Goal: Task Accomplishment & Management: Manage account settings

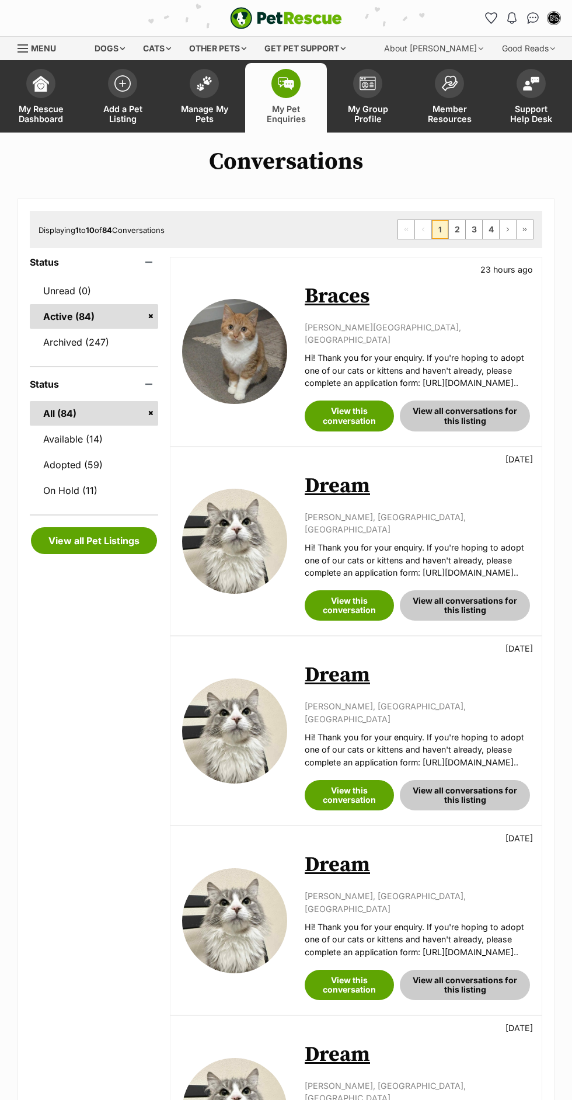
click at [371, 103] on link "My Group Profile" at bounding box center [368, 97] width 82 height 69
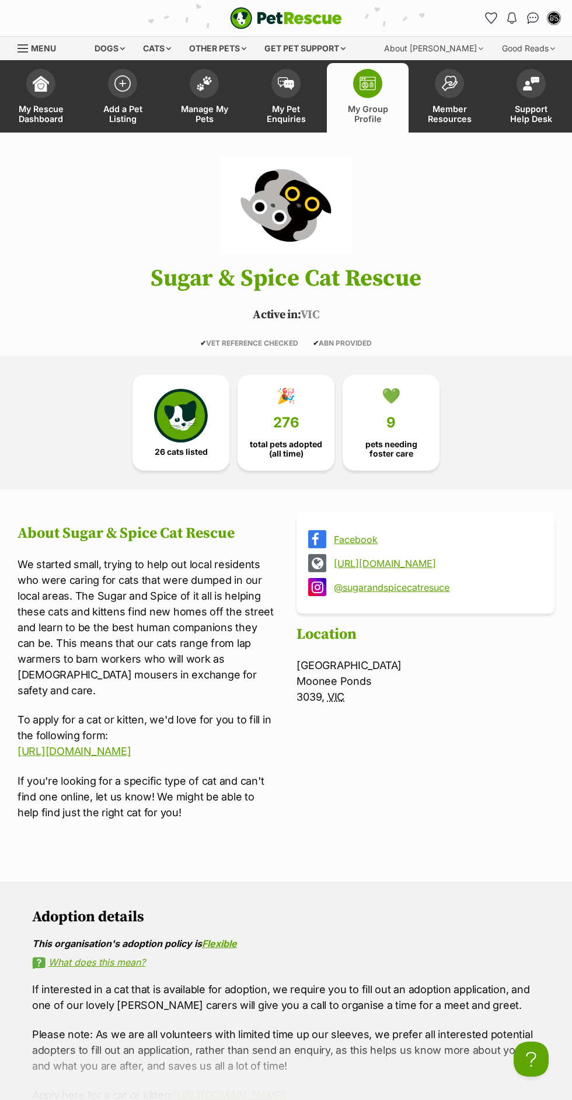
click at [56, 122] on span "My Rescue Dashboard" at bounding box center [41, 114] width 53 height 20
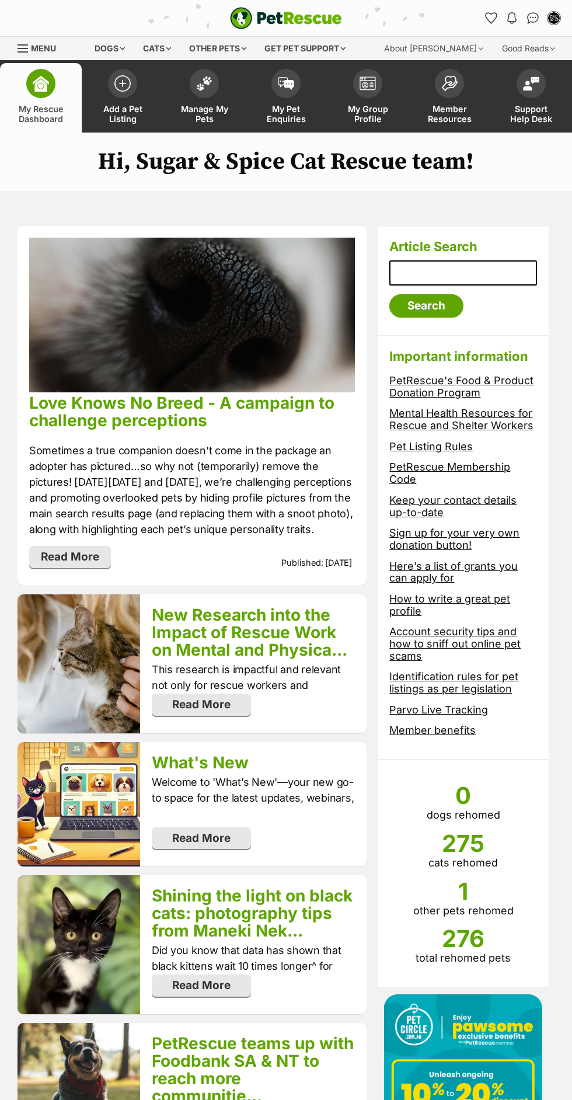
click at [375, 103] on link "My Group Profile" at bounding box center [368, 97] width 82 height 69
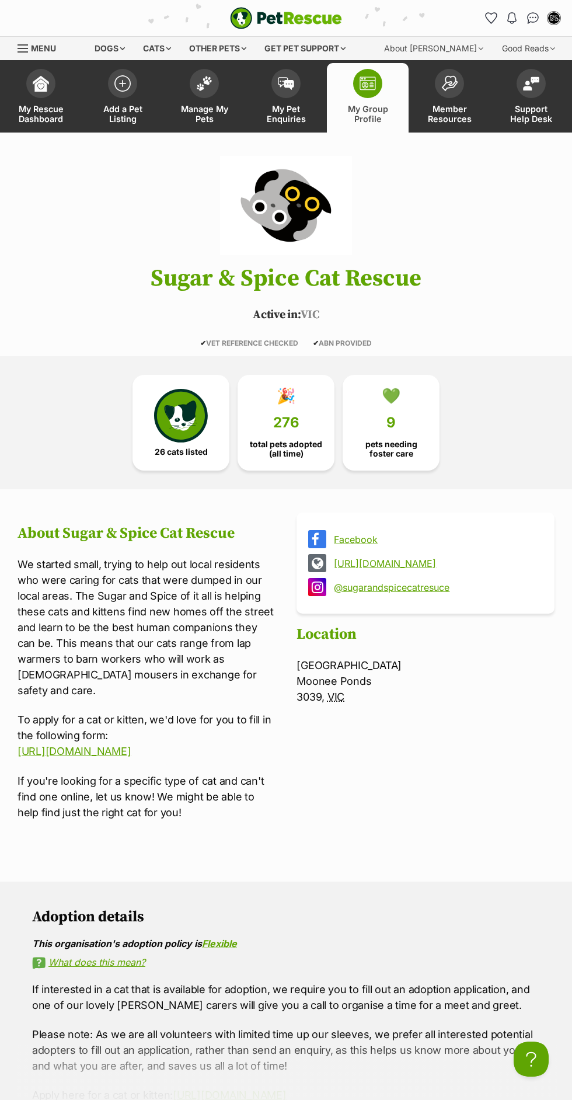
click at [164, 46] on div "Cats" at bounding box center [157, 48] width 44 height 23
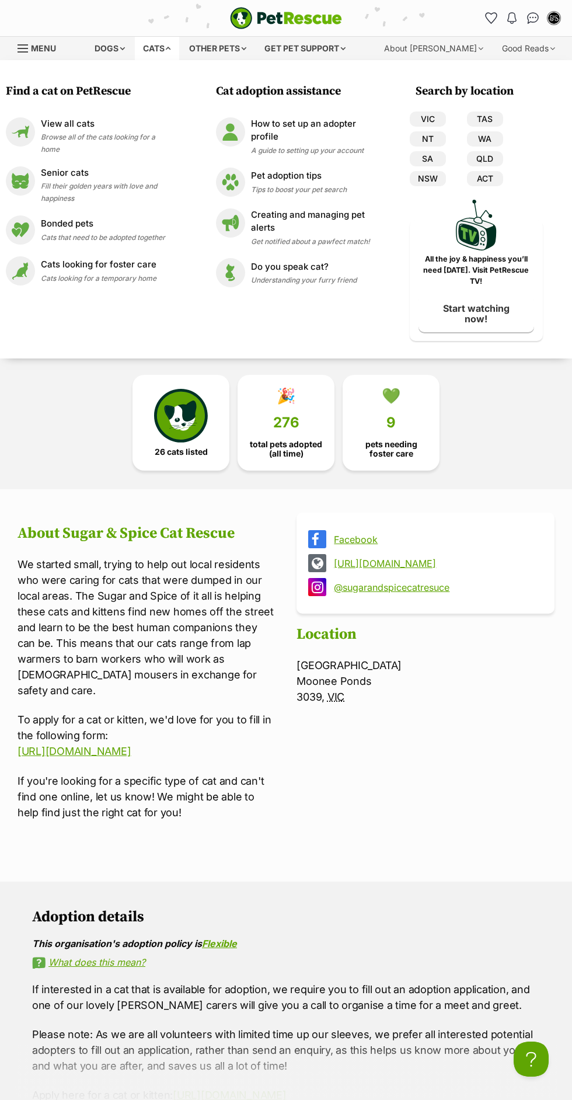
click at [151, 131] on p "View all cats" at bounding box center [108, 123] width 134 height 13
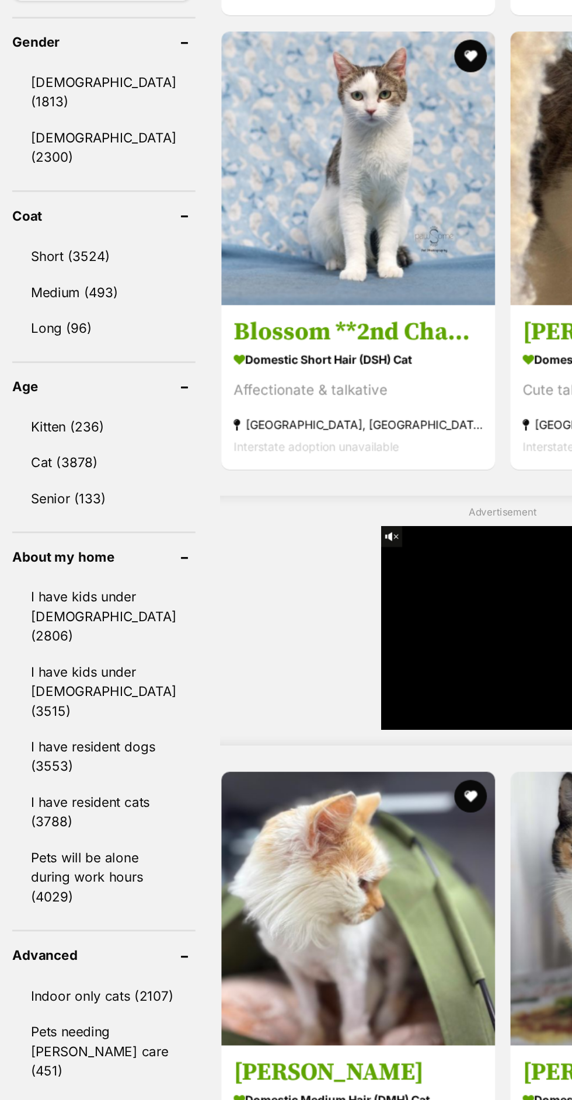
scroll to position [1021, 0]
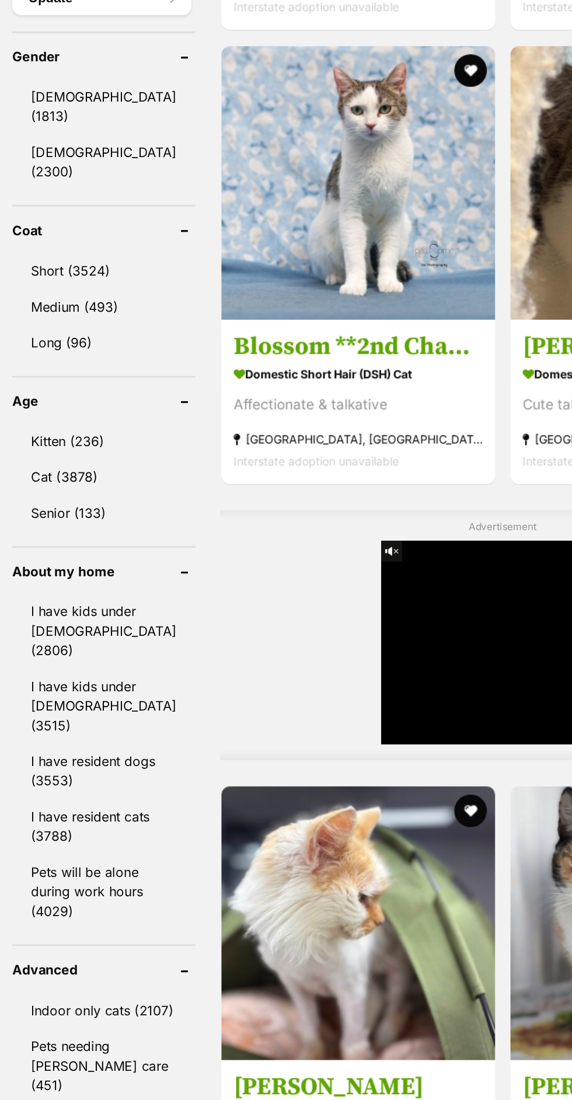
click at [95, 388] on link "Kitten (236)" at bounding box center [74, 400] width 131 height 25
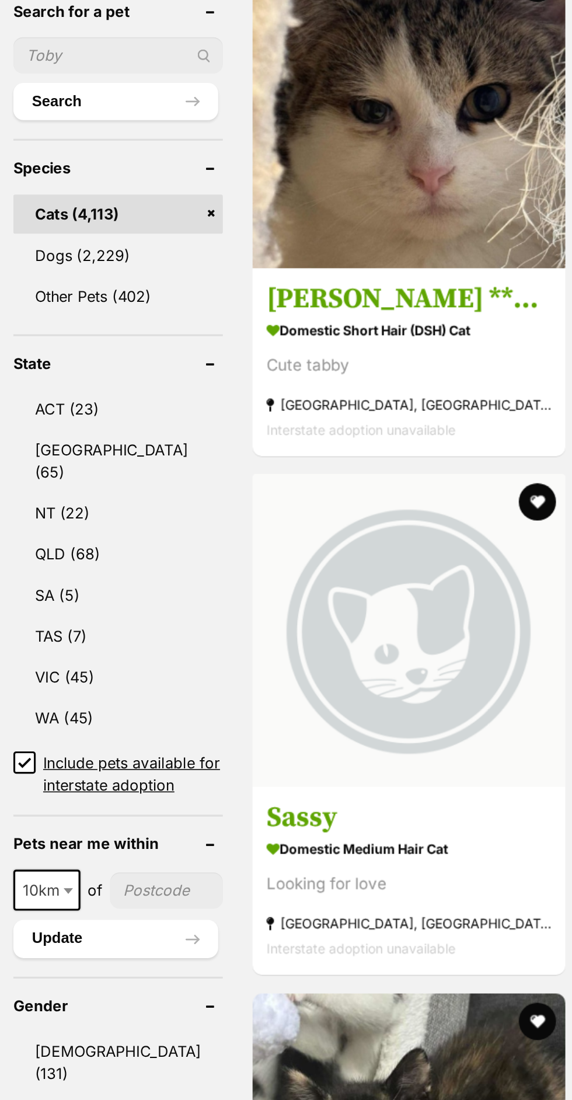
click at [50, 679] on link "VIC (45)" at bounding box center [74, 691] width 131 height 25
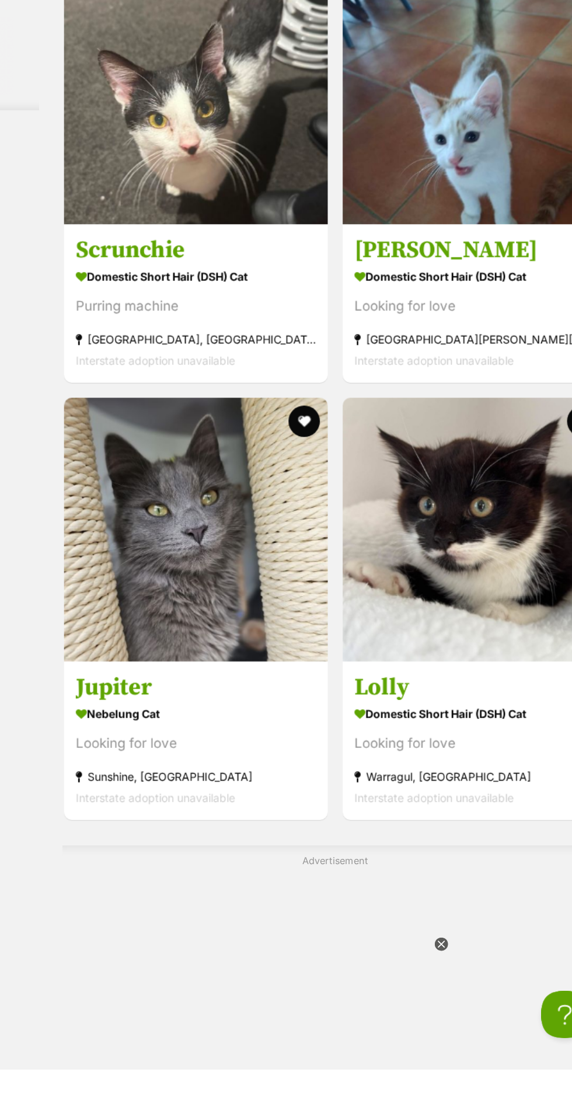
scroll to position [3122, 0]
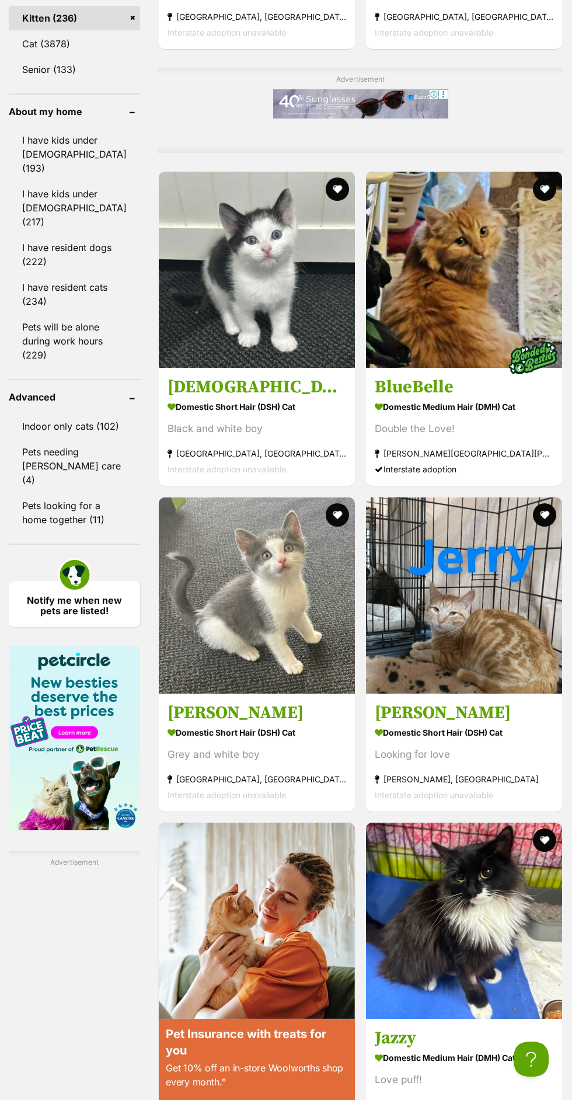
click at [437, 304] on img at bounding box center [464, 270] width 196 height 196
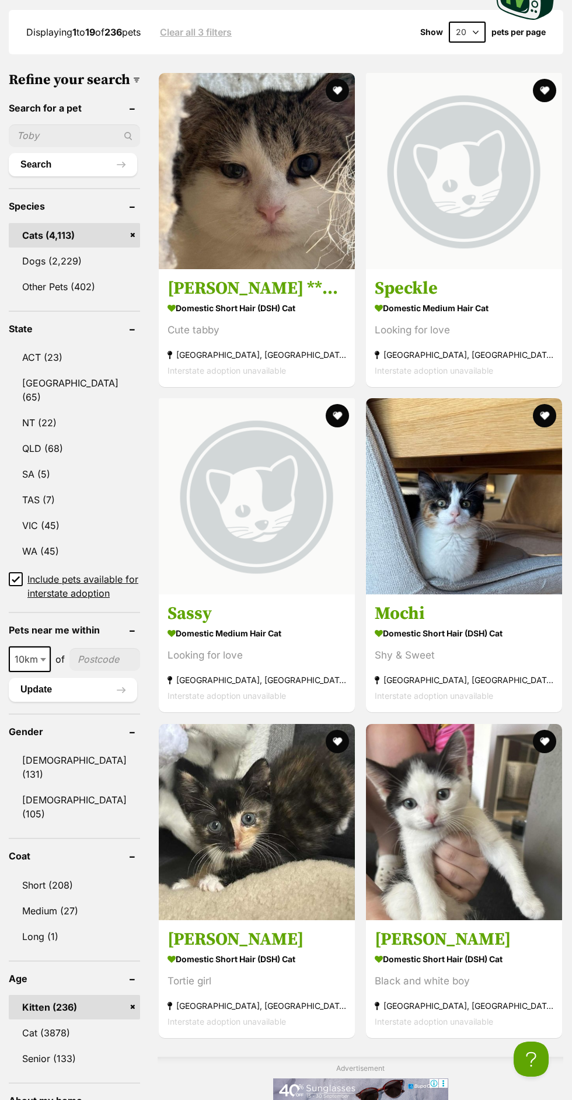
scroll to position [419, 0]
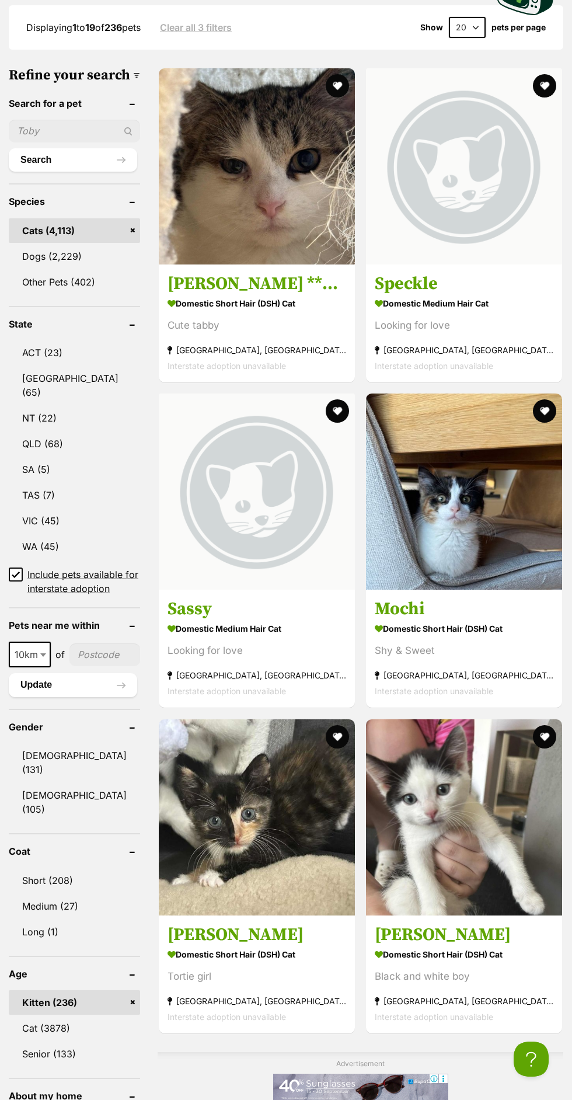
click at [53, 509] on link "VIC (45)" at bounding box center [74, 521] width 131 height 25
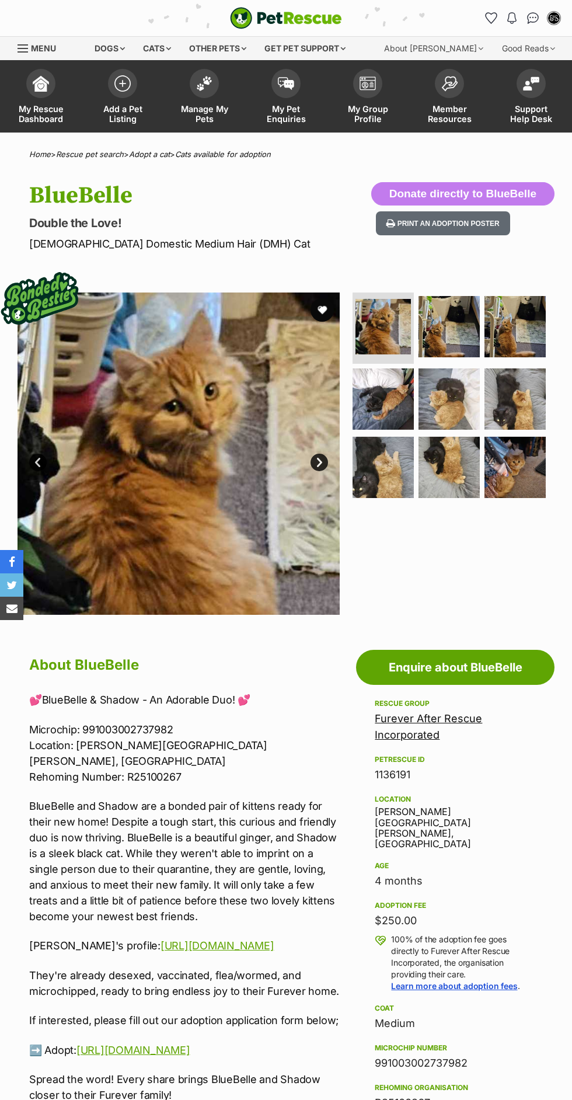
click at [457, 404] on img at bounding box center [449, 399] width 61 height 61
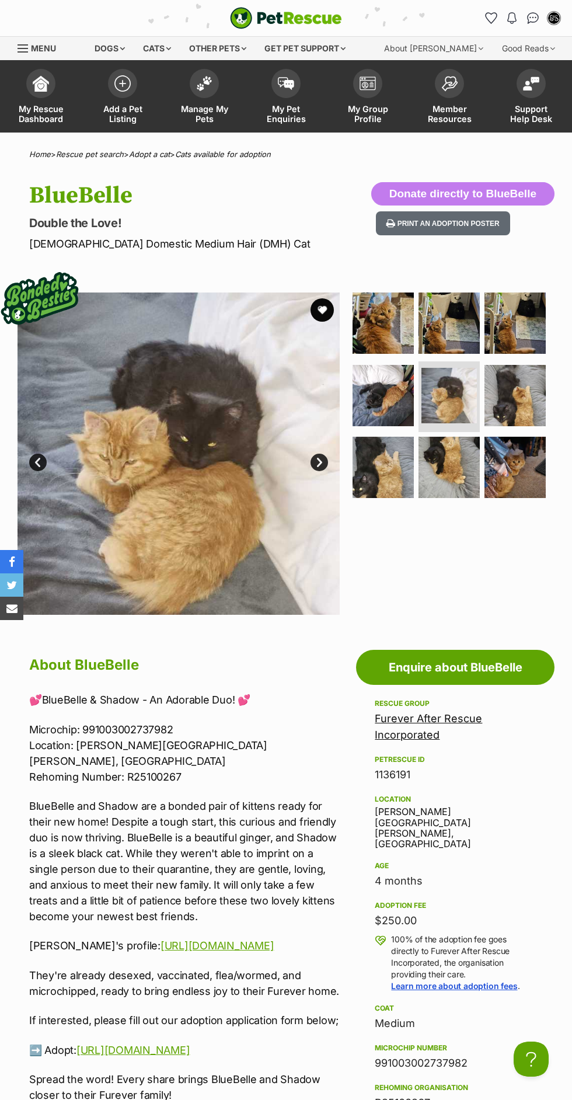
click at [535, 384] on img at bounding box center [515, 395] width 61 height 61
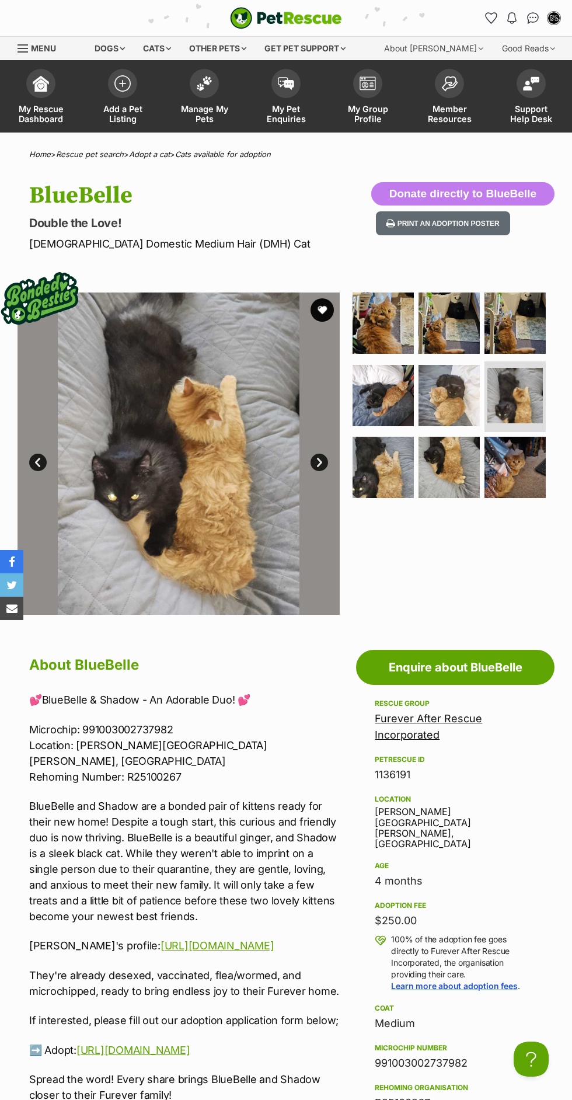
click at [467, 451] on img at bounding box center [449, 467] width 61 height 61
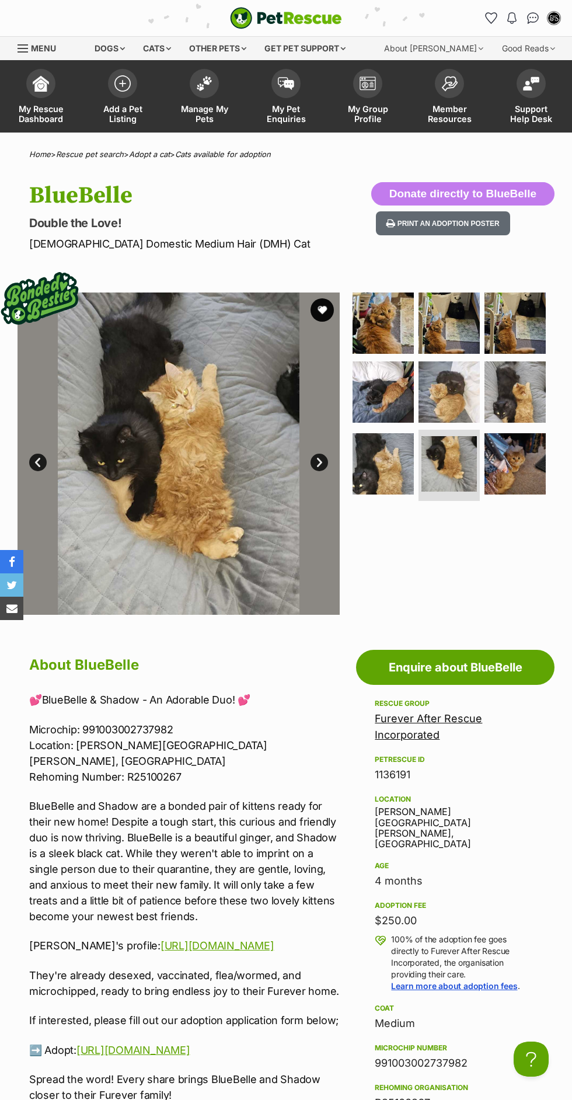
click at [388, 477] on img at bounding box center [383, 463] width 61 height 61
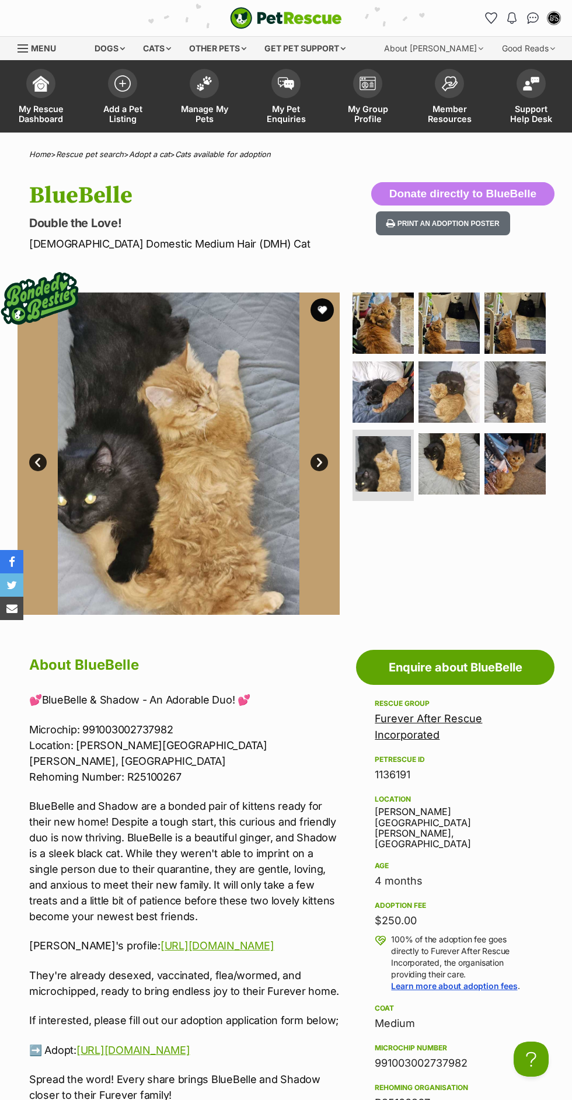
click at [468, 449] on img at bounding box center [449, 463] width 61 height 61
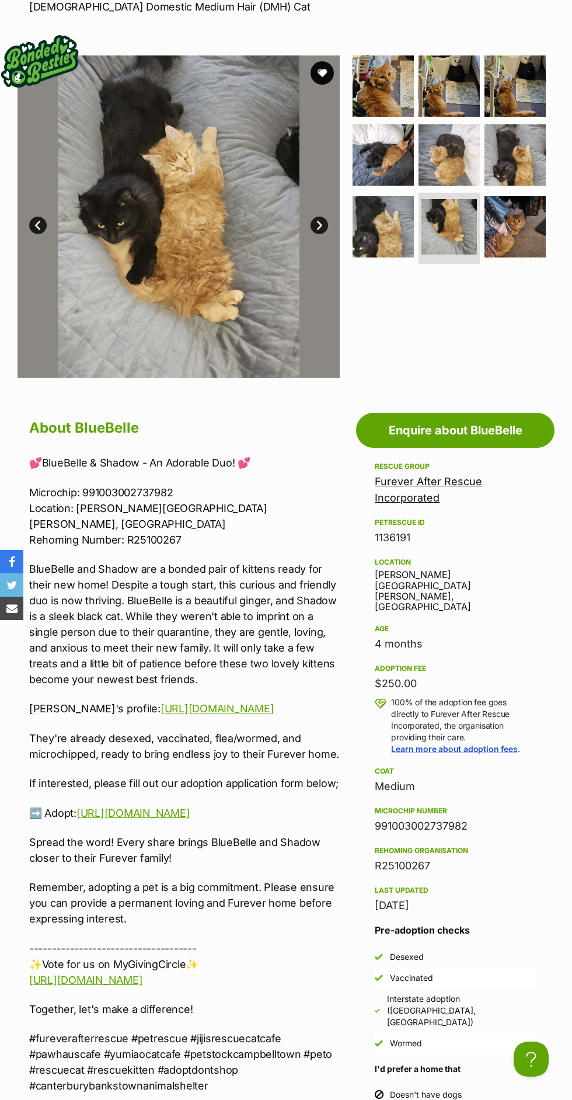
scroll to position [239, 0]
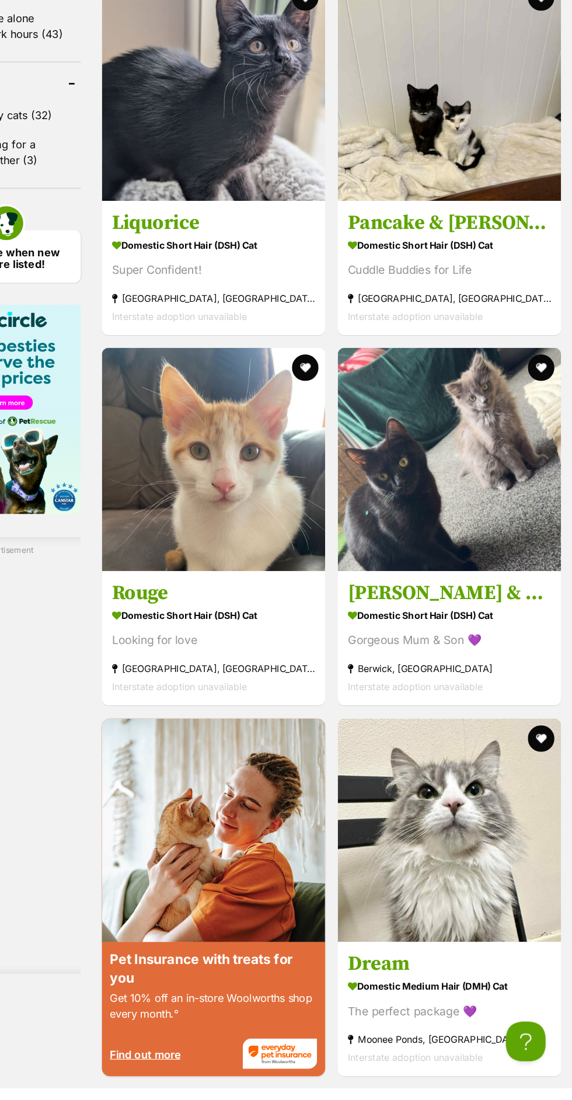
scroll to position [1545, 0]
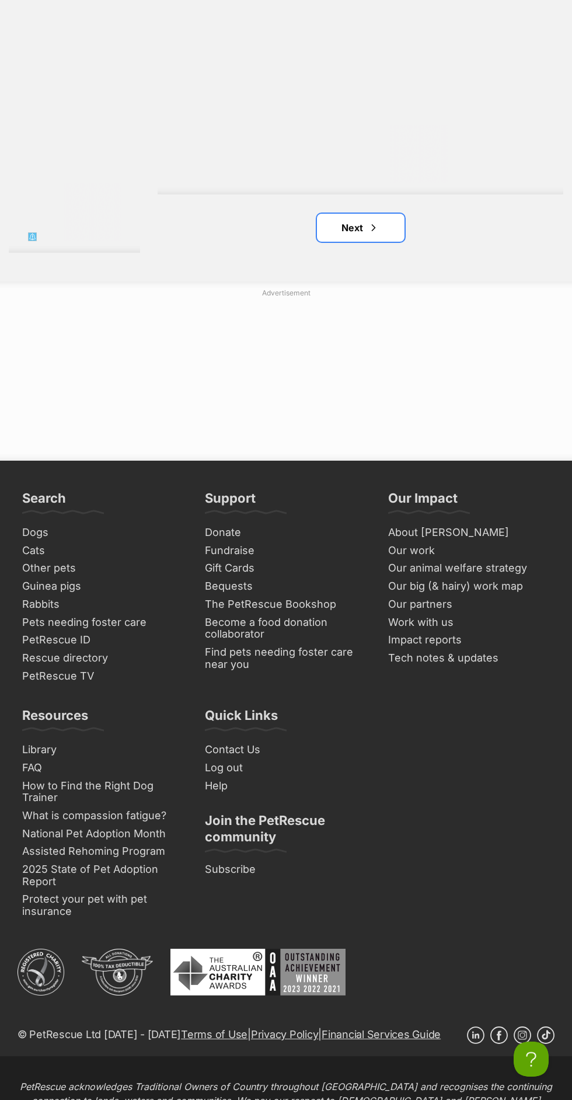
click at [368, 235] on span "Next page" at bounding box center [374, 228] width 12 height 14
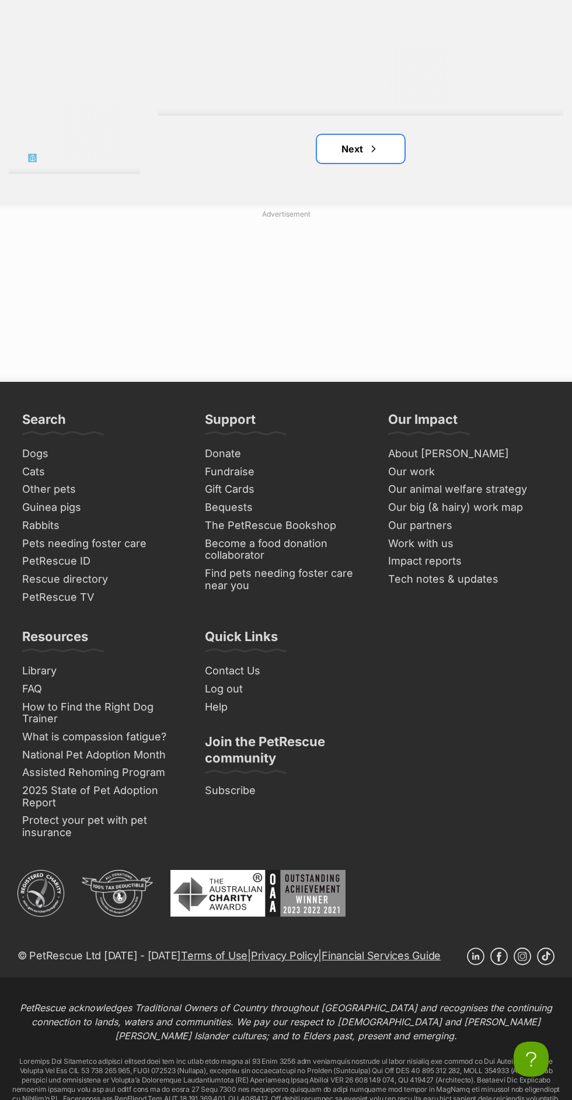
scroll to position [4329, 0]
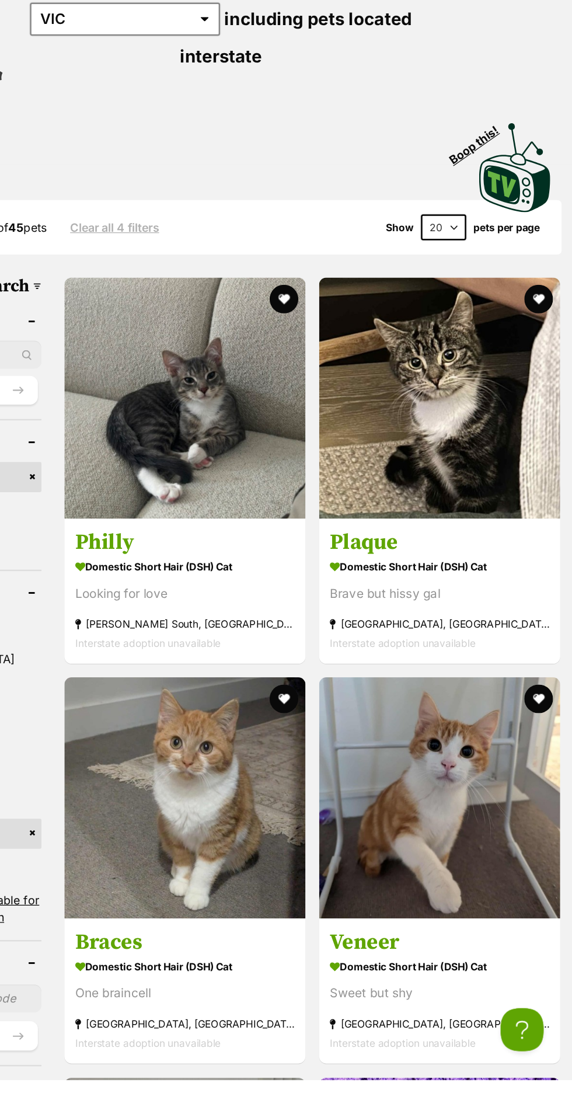
scroll to position [58, 0]
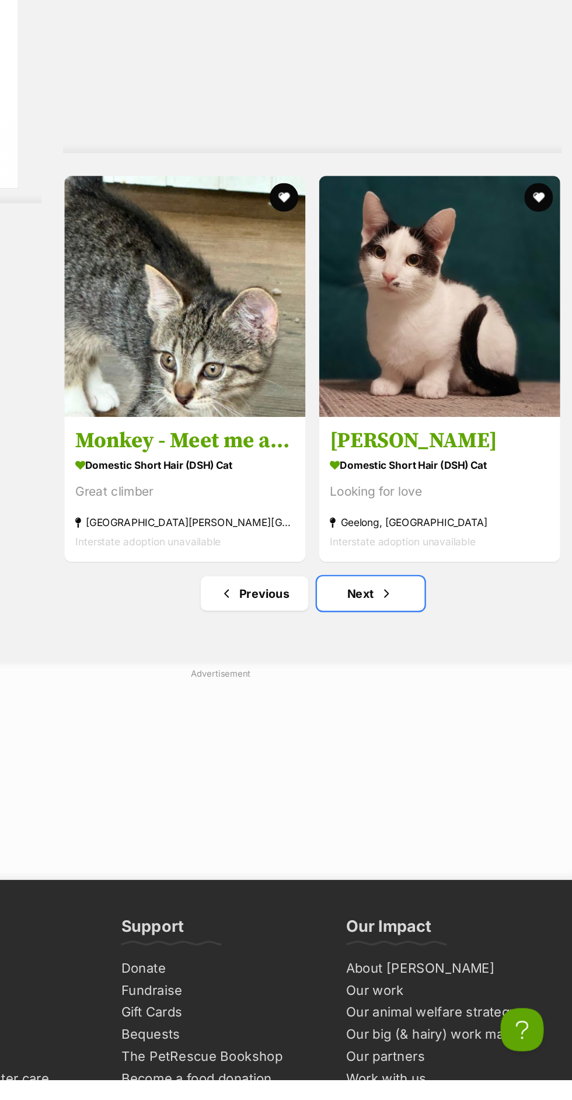
click at [415, 711] on span "Next page" at bounding box center [421, 704] width 12 height 14
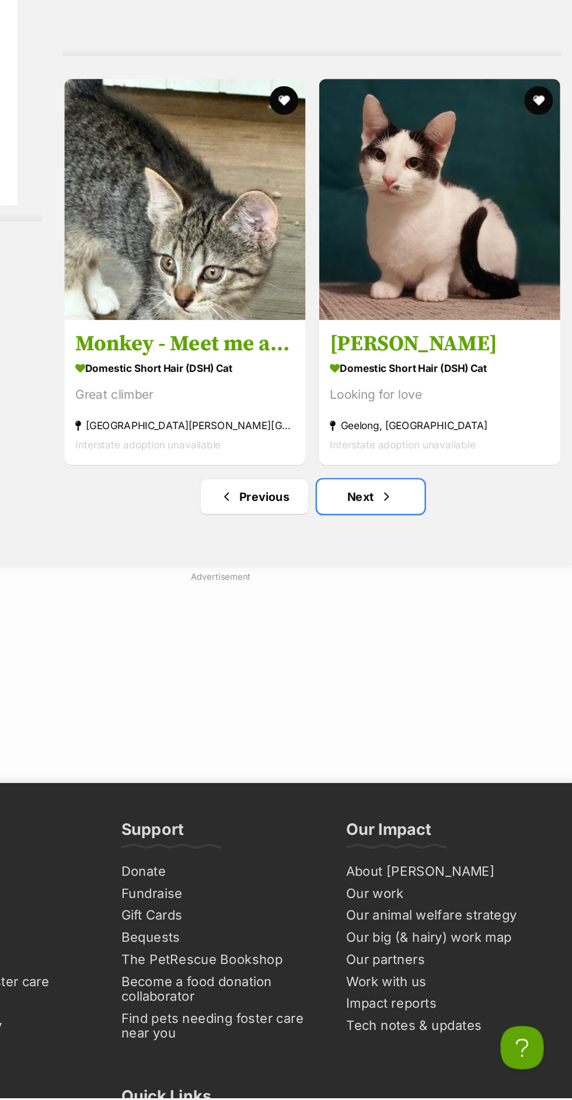
scroll to position [3868, 0]
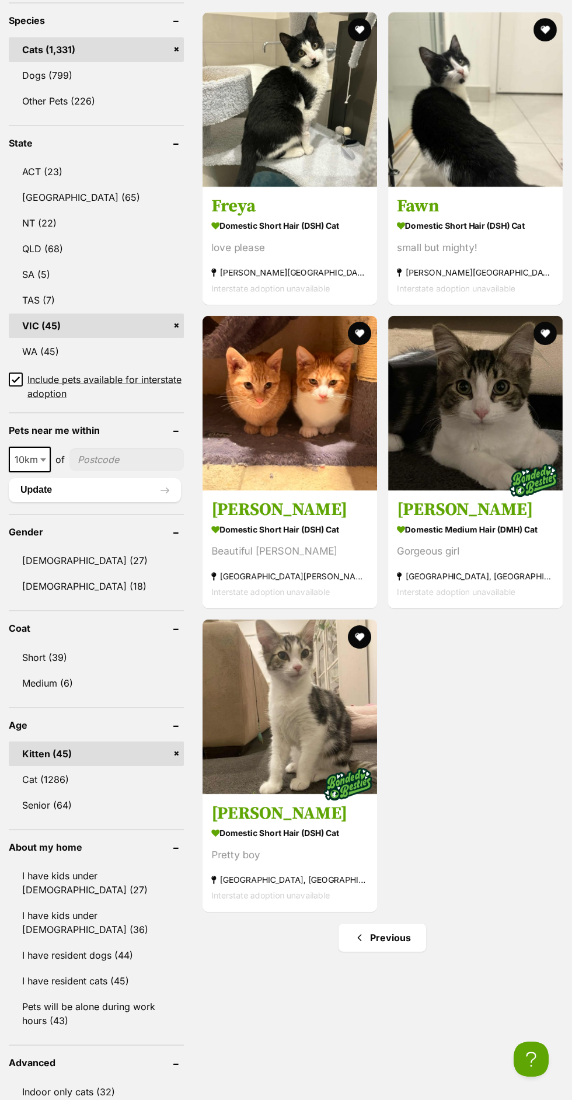
scroll to position [616, 0]
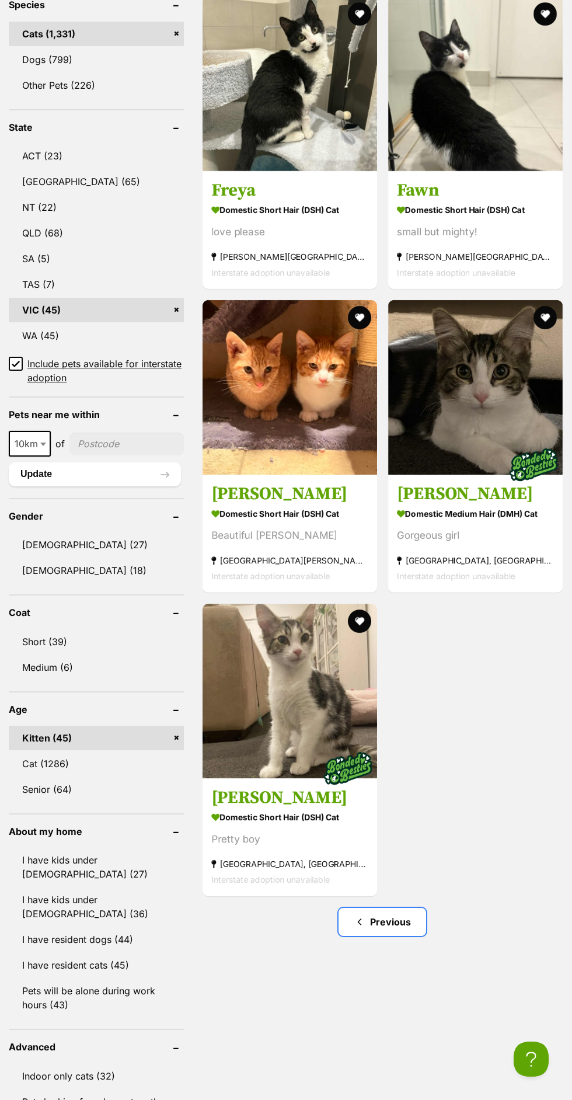
click at [414, 908] on link "Previous" at bounding box center [383, 922] width 88 height 28
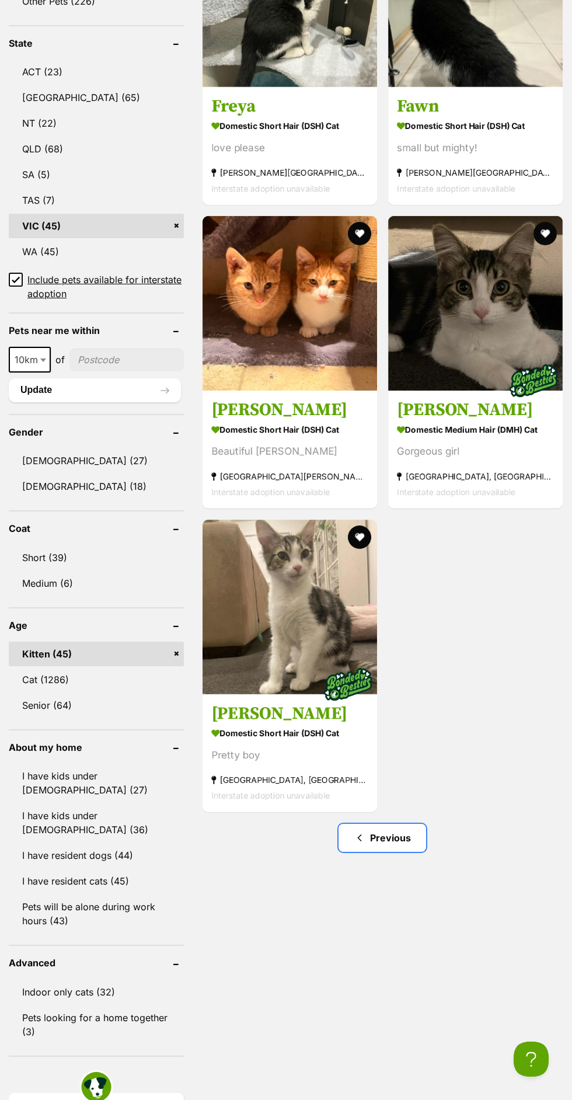
scroll to position [705, 0]
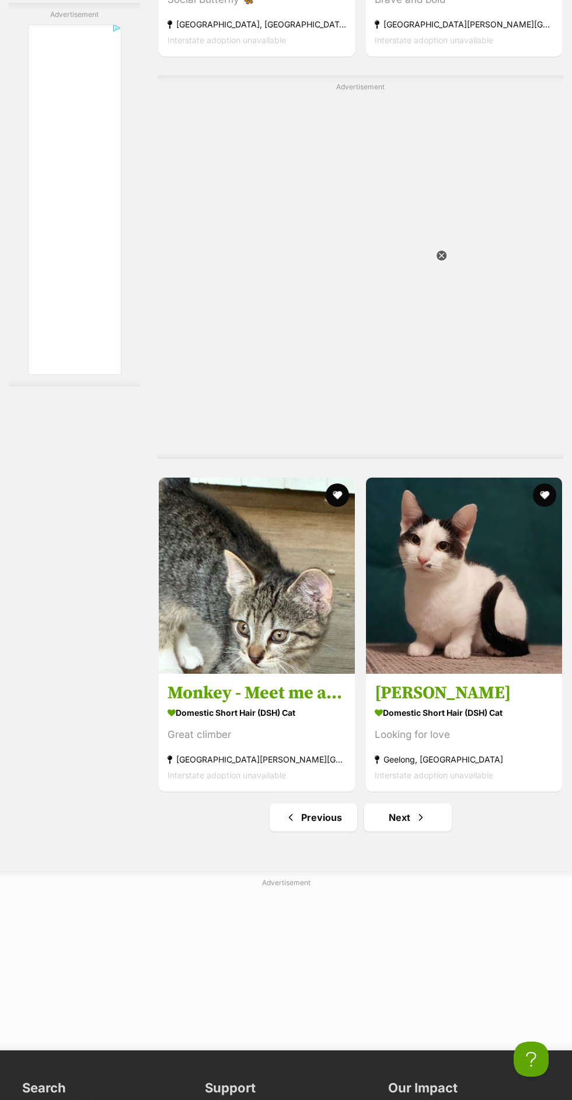
scroll to position [3722, 0]
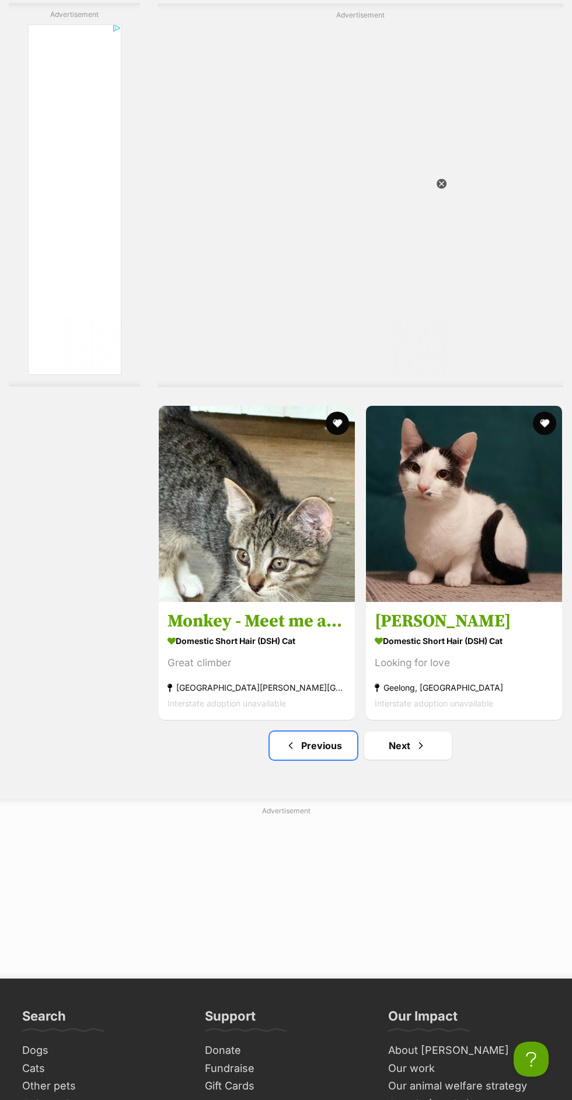
click at [295, 760] on link "Previous" at bounding box center [314, 746] width 88 height 28
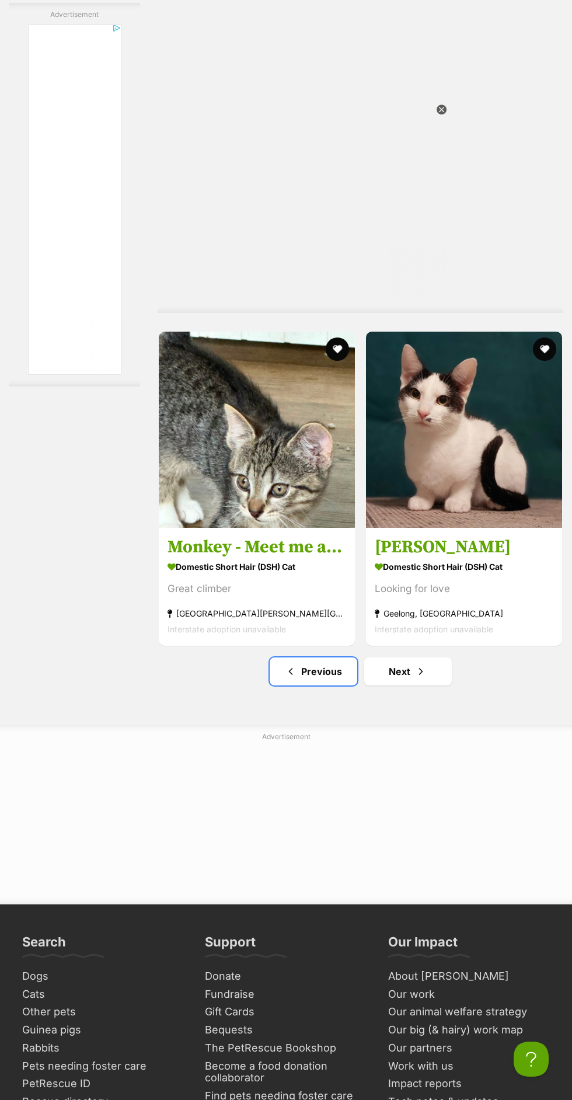
scroll to position [3811, 0]
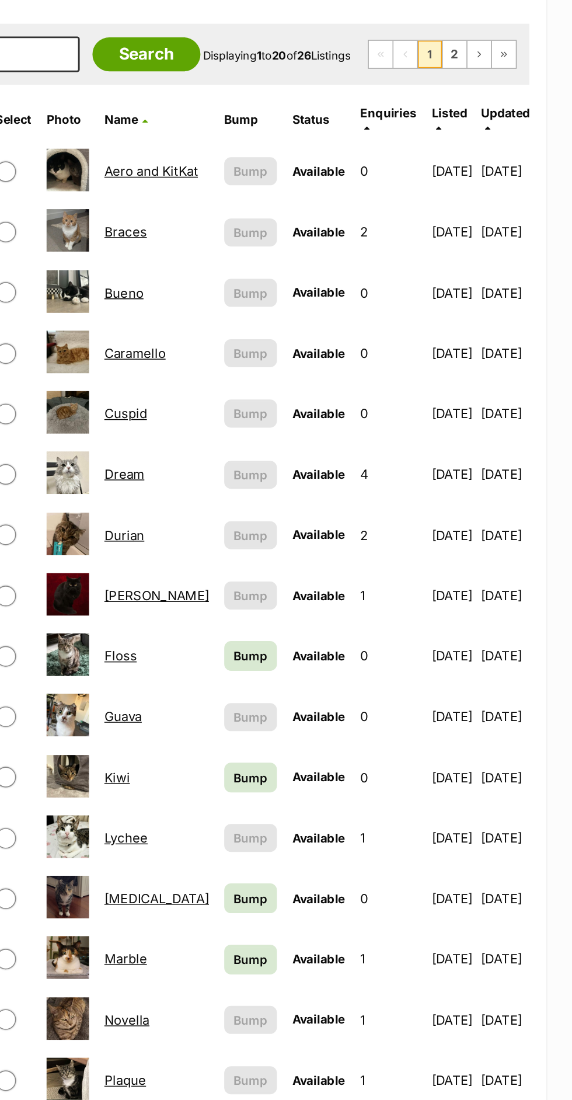
click at [429, 304] on icon at bounding box center [431, 307] width 4 height 6
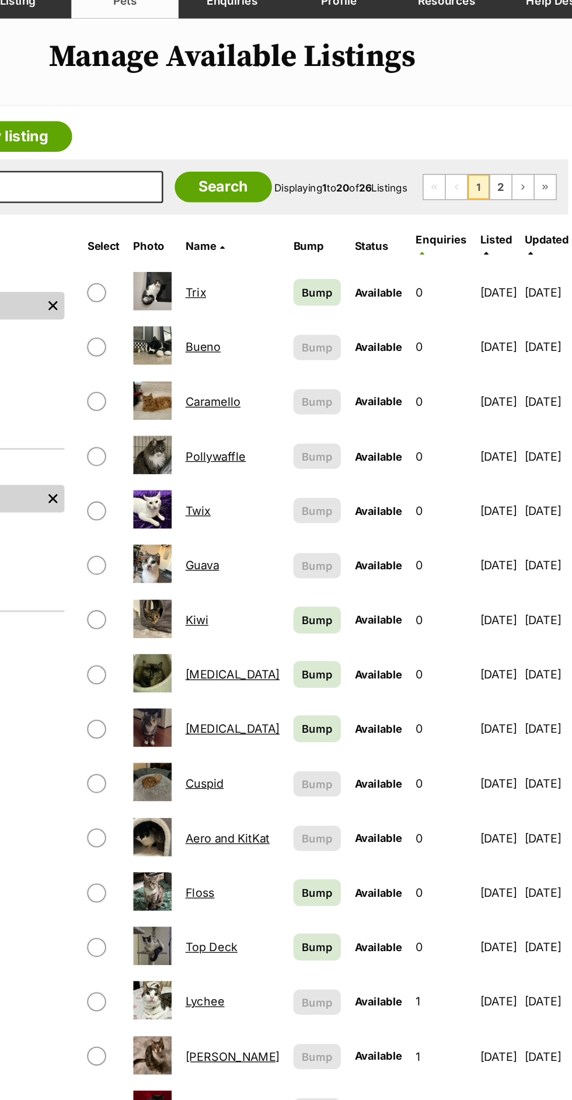
click at [426, 297] on span "Enquiries" at bounding box center [445, 296] width 39 height 10
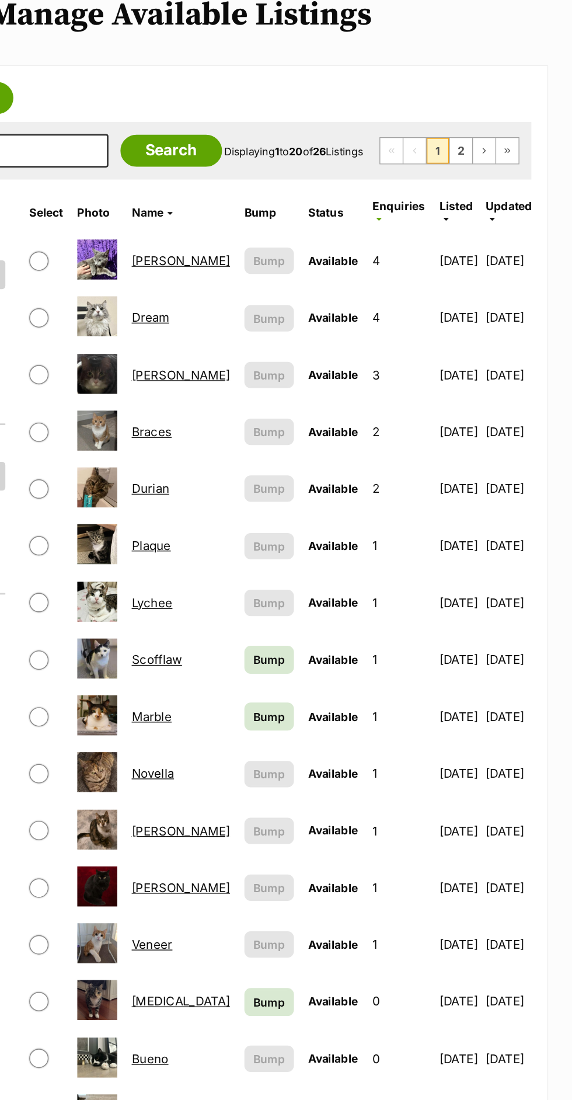
scroll to position [4, 0]
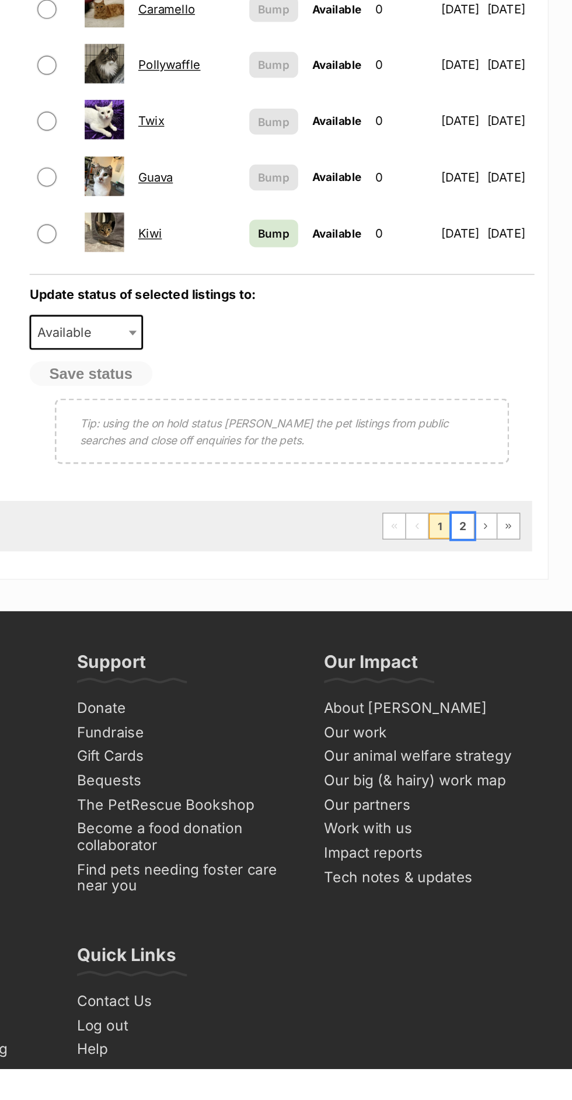
click at [493, 689] on link "2" at bounding box center [491, 698] width 16 height 19
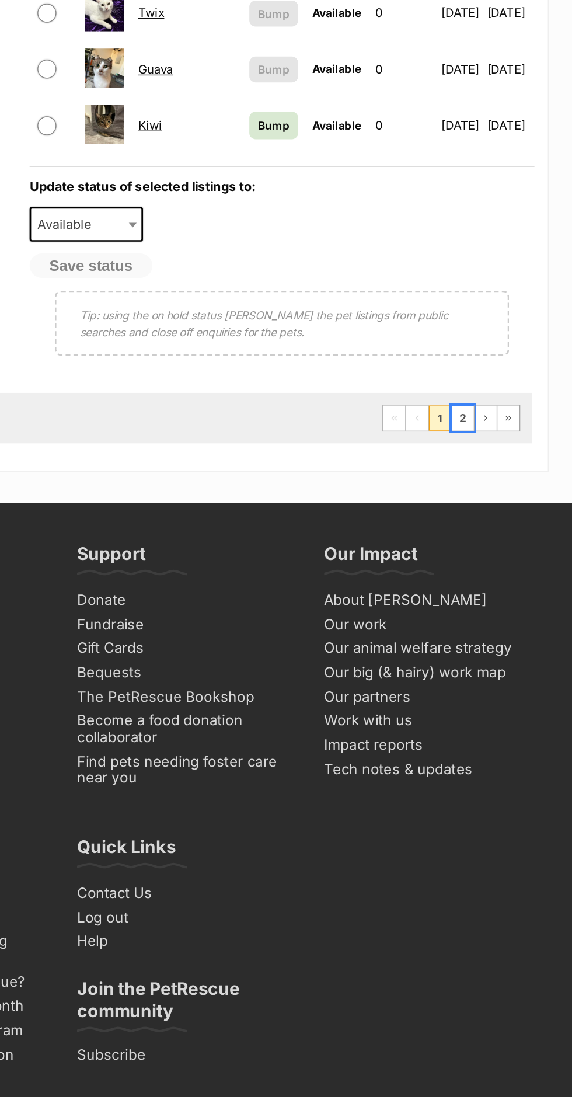
scroll to position [764, 0]
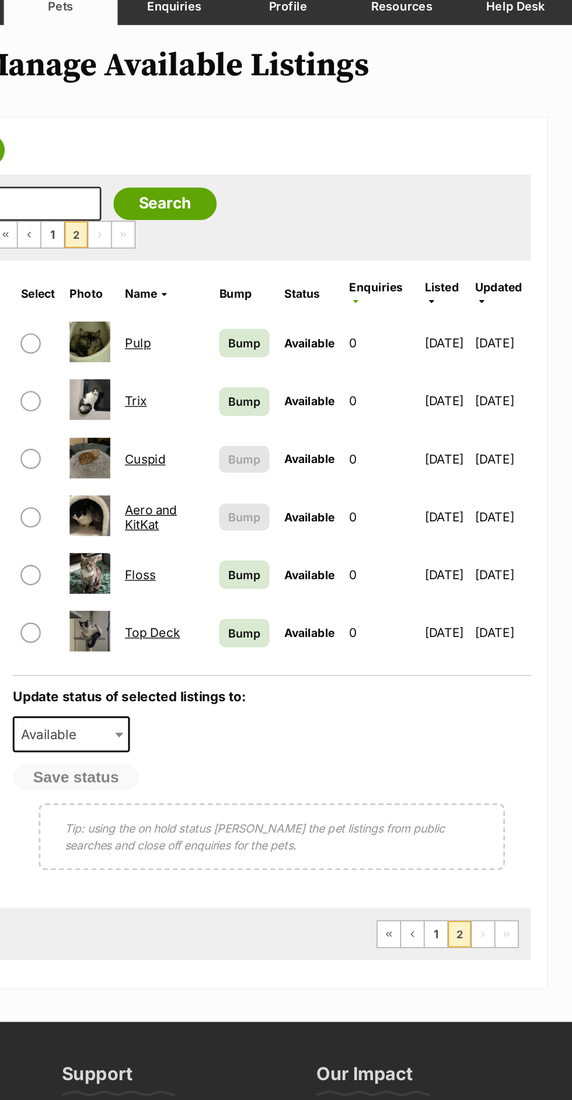
scroll to position [3, 0]
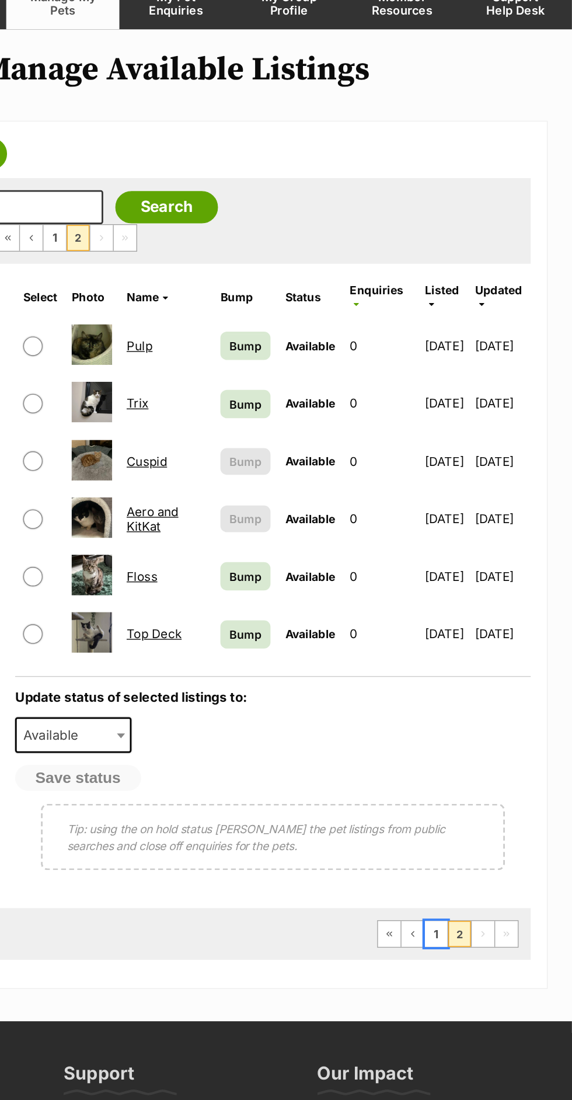
click at [474, 774] on link "1" at bounding box center [474, 783] width 16 height 19
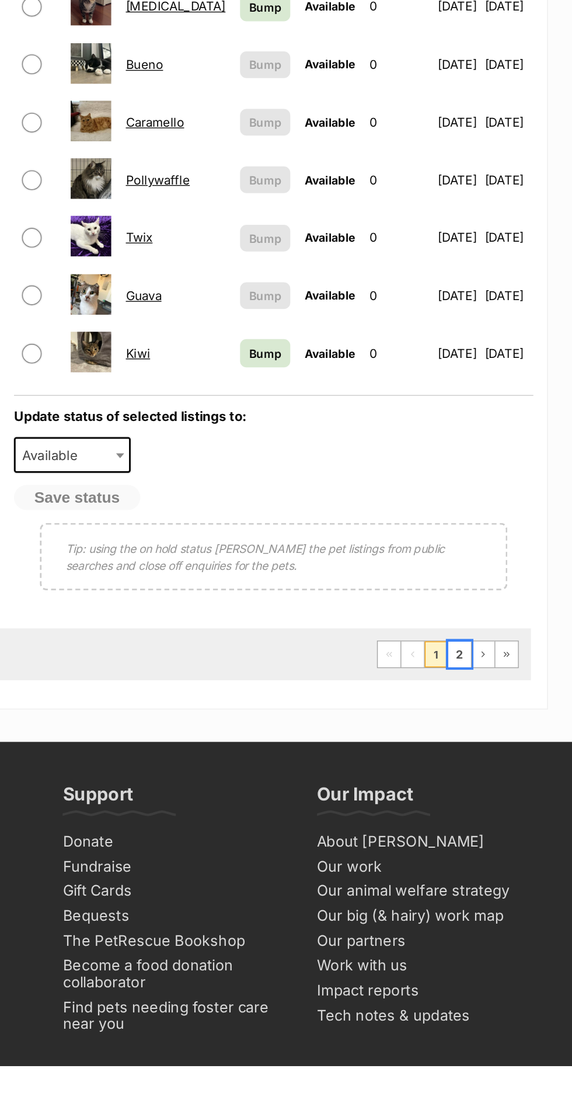
click at [491, 795] on link "2" at bounding box center [491, 804] width 16 height 19
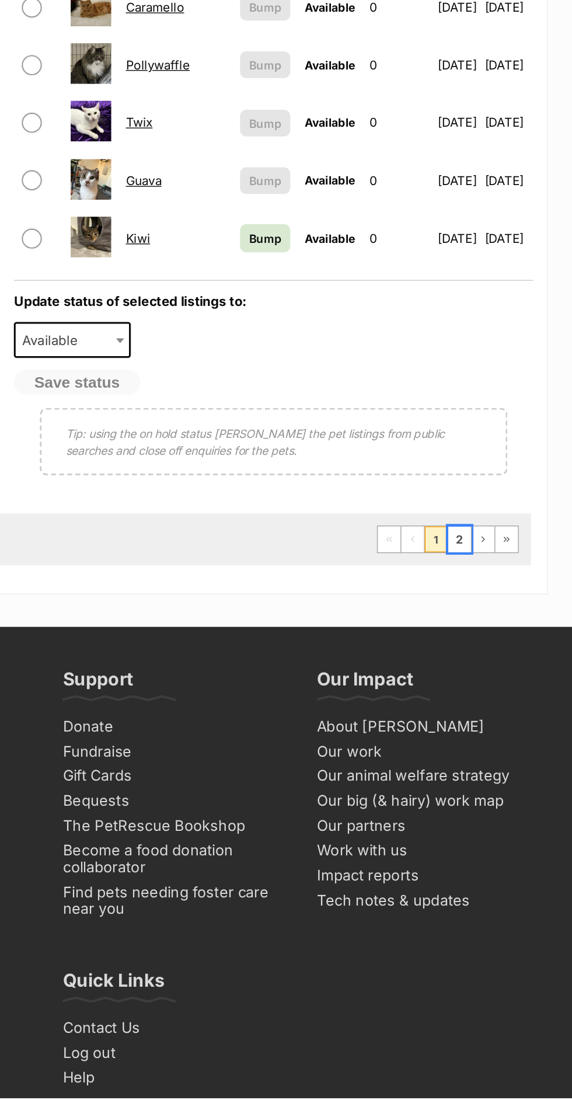
scroll to position [658, 0]
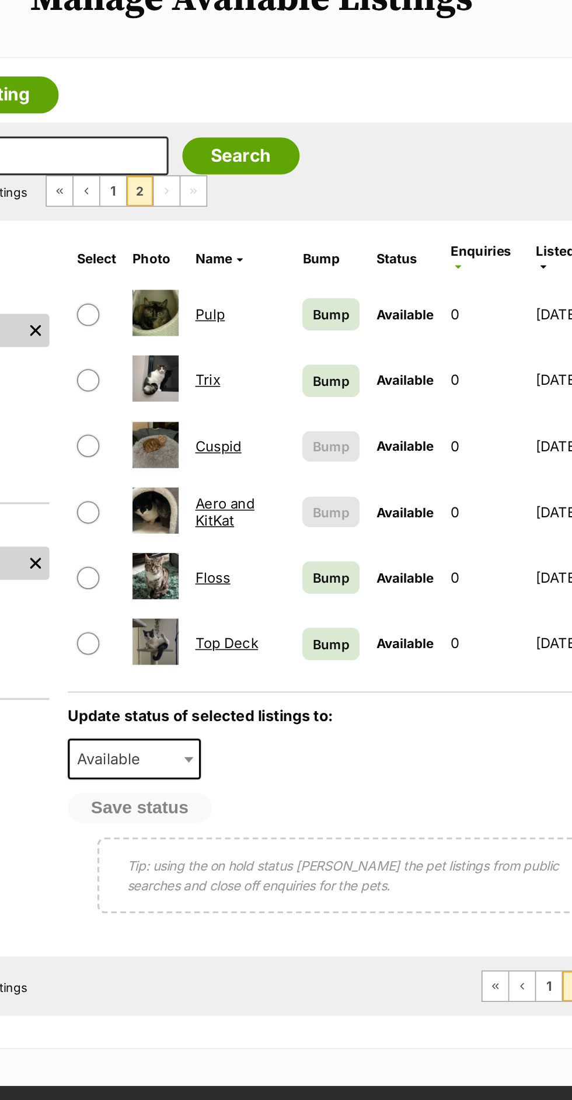
click at [415, 327] on icon at bounding box center [417, 330] width 4 height 6
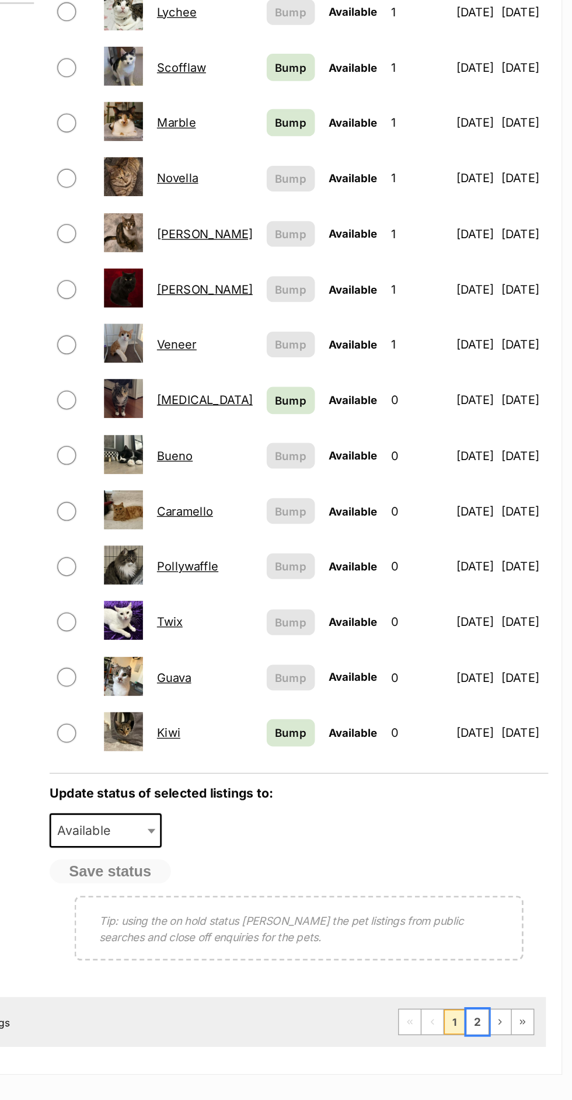
click at [491, 935] on link "2" at bounding box center [491, 944] width 16 height 19
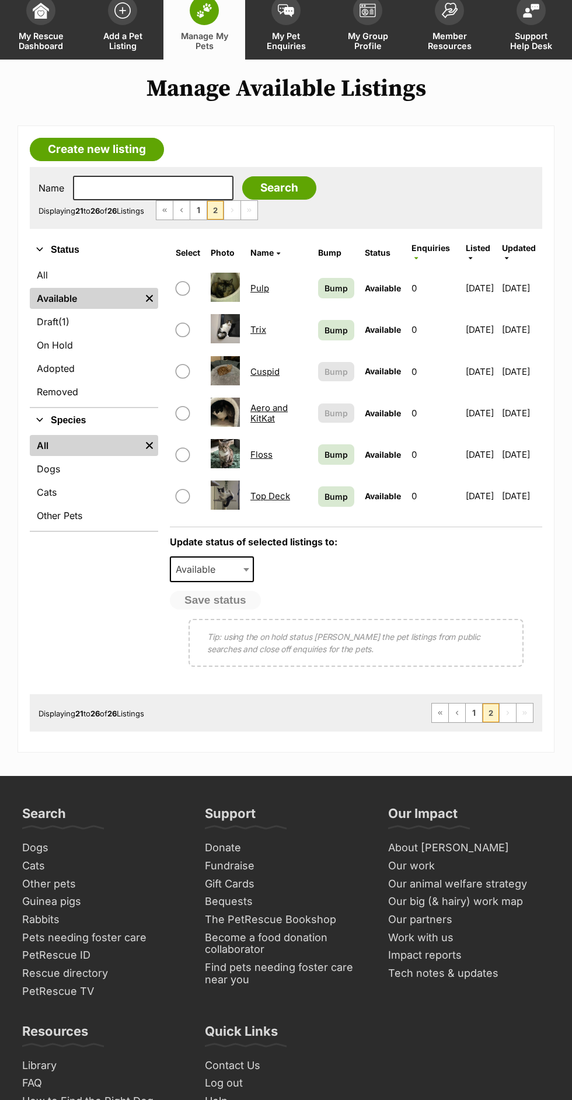
scroll to position [74, 0]
